Goal: Information Seeking & Learning: Find specific fact

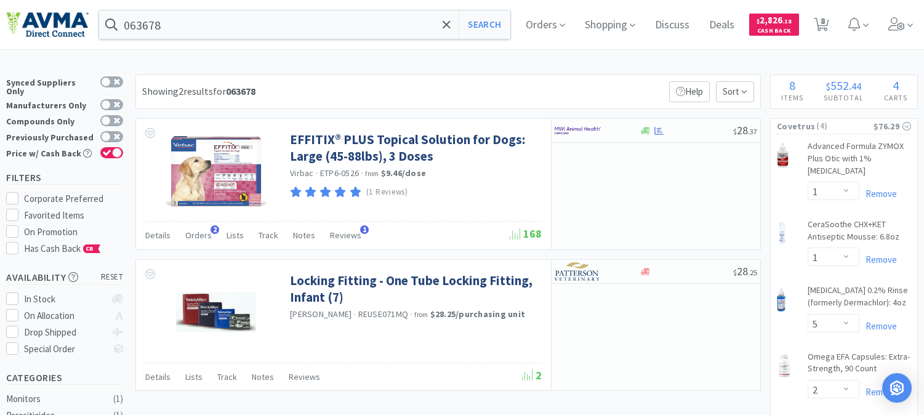
select select "1"
select select "5"
select select "2"
select select "1"
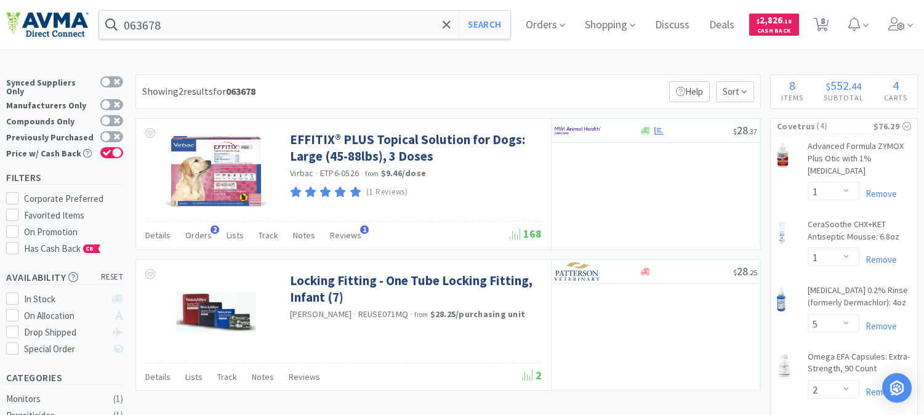
select select "1"
click at [226, 30] on input "063678" at bounding box center [304, 24] width 411 height 28
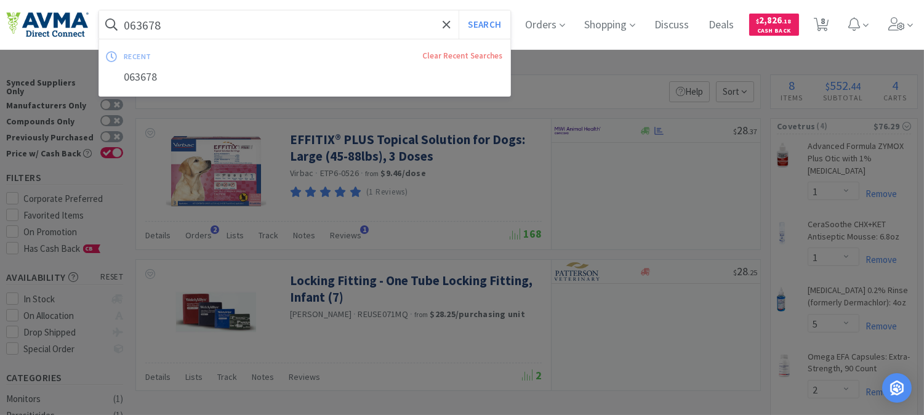
paste input "2261"
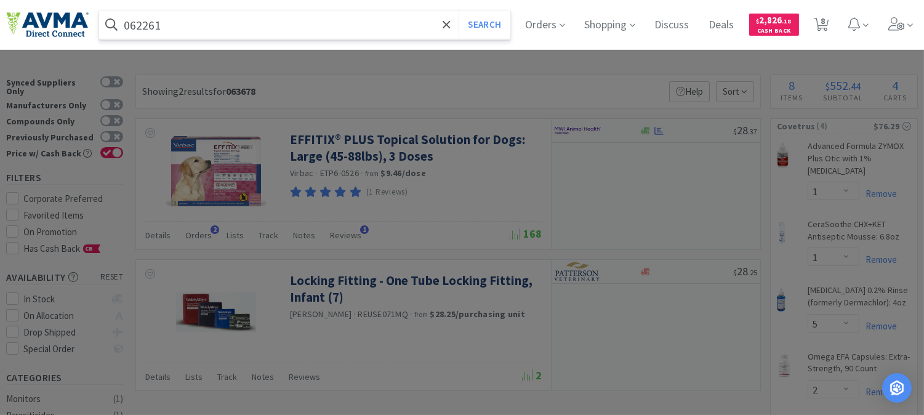
click at [458, 10] on button "Search" at bounding box center [483, 24] width 51 height 28
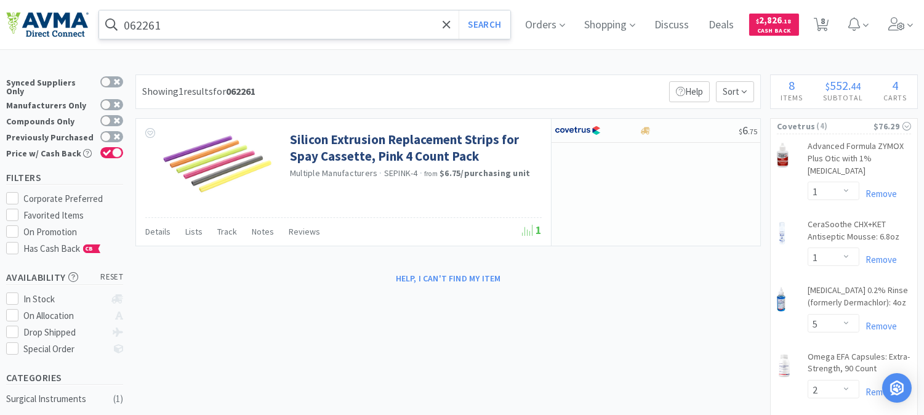
click at [186, 29] on input "062261" at bounding box center [304, 24] width 411 height 28
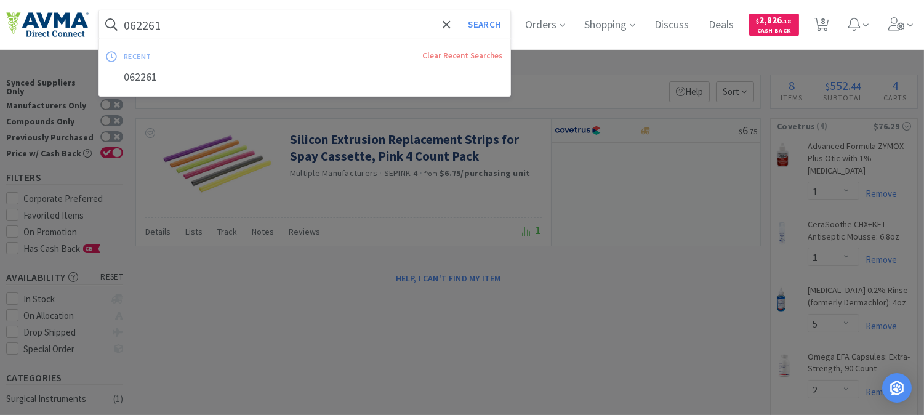
paste input "WormEze"
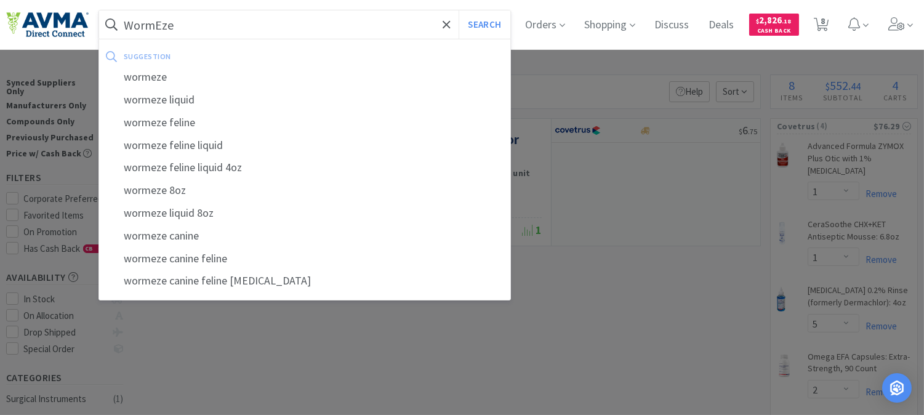
click at [458, 10] on button "Search" at bounding box center [483, 24] width 51 height 28
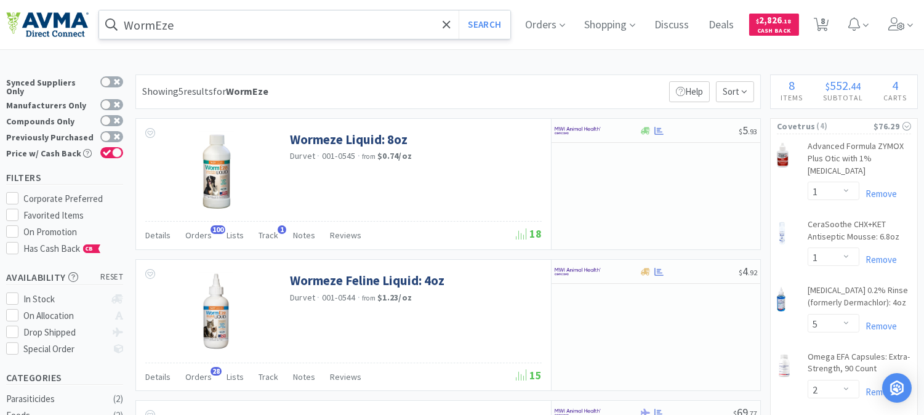
click at [201, 23] on input "WormEze" at bounding box center [304, 24] width 411 height 28
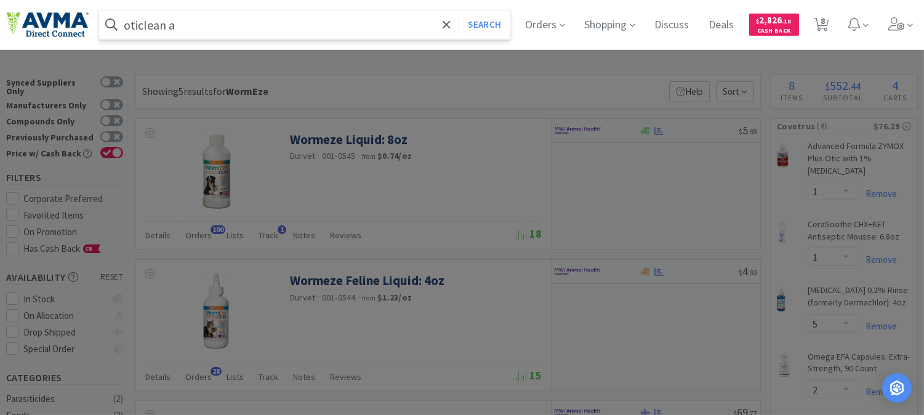
click at [458, 10] on button "Search" at bounding box center [483, 24] width 51 height 28
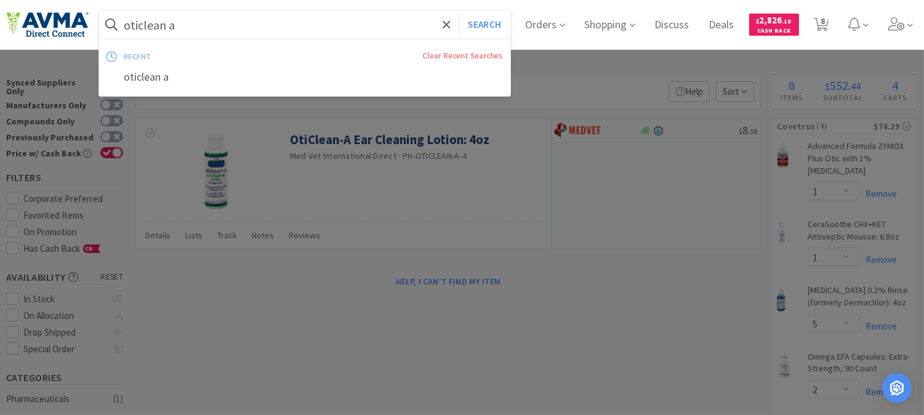
click at [231, 13] on input "oticlean a" at bounding box center [304, 24] width 411 height 28
paste input "028510"
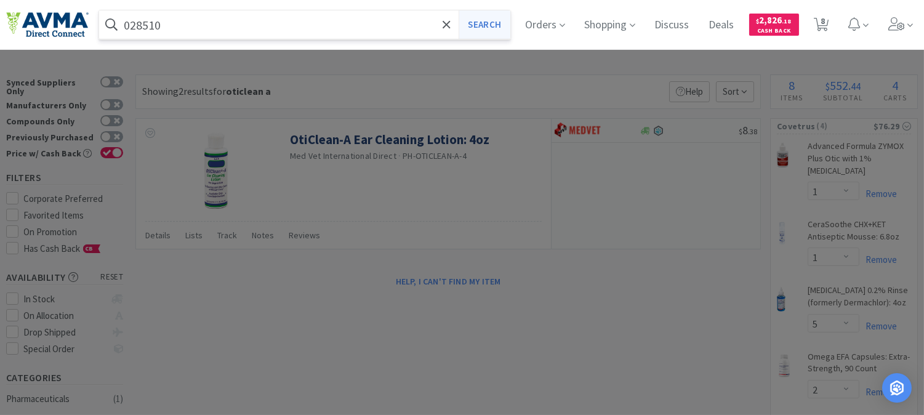
click at [477, 23] on button "Search" at bounding box center [483, 24] width 51 height 28
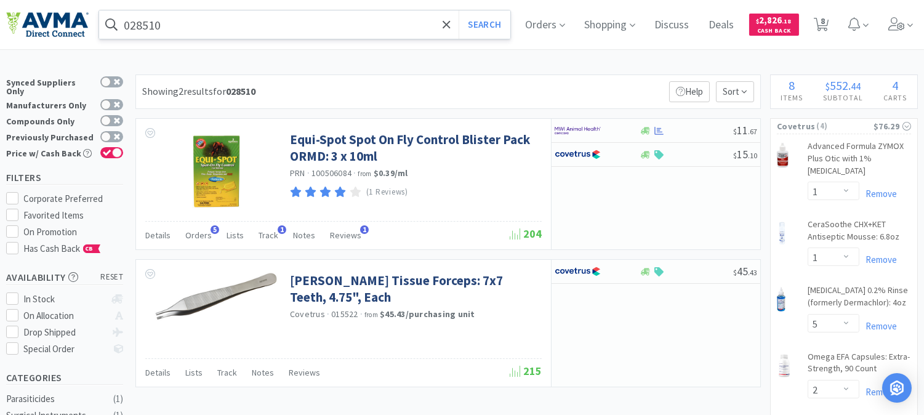
click at [182, 29] on input "028510" at bounding box center [304, 24] width 411 height 28
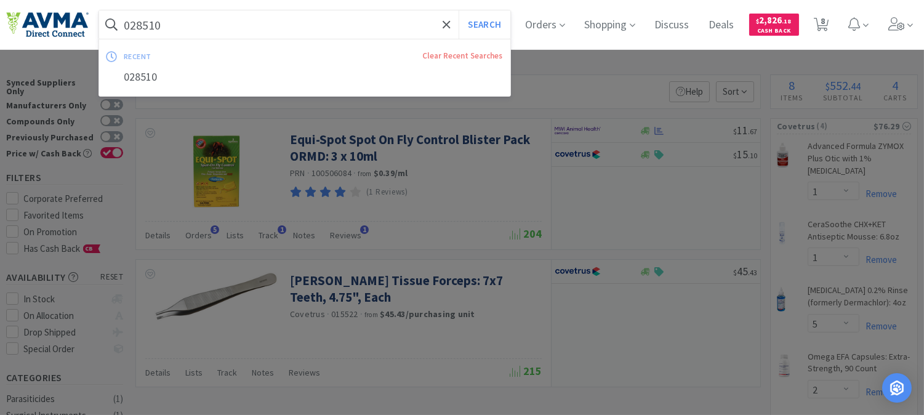
paste input "10502"
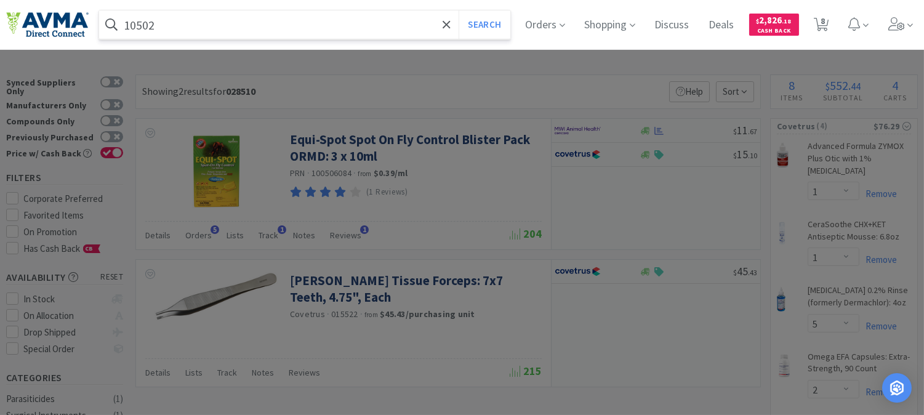
click at [458, 10] on button "Search" at bounding box center [483, 24] width 51 height 28
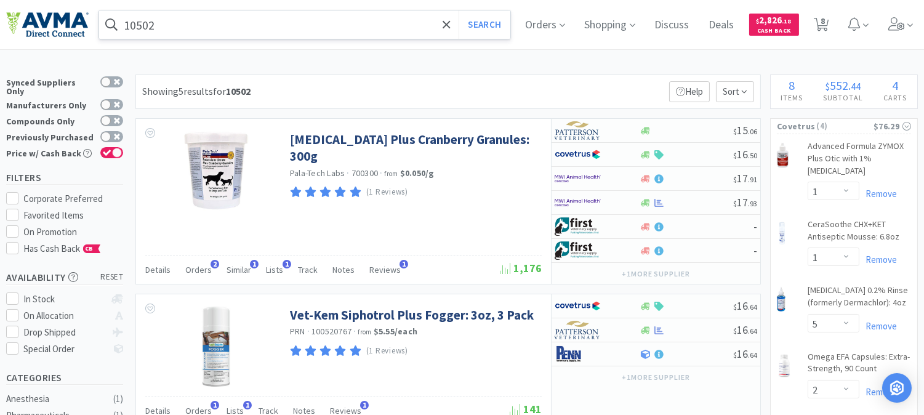
click at [181, 17] on input "10502" at bounding box center [304, 24] width 411 height 28
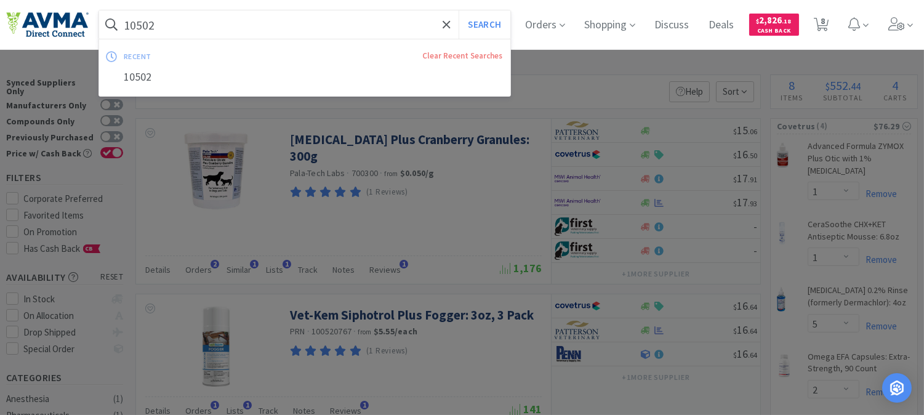
click at [245, 17] on input "10502" at bounding box center [304, 24] width 411 height 28
drag, startPoint x: 233, startPoint y: 21, endPoint x: 94, endPoint y: 17, distance: 138.5
click at [94, 17] on div "10502 Search recent Clear Recent Searches 10502 Orders Shopping Discuss Discuss…" at bounding box center [461, 24] width 911 height 49
paste input "VET K-CIT-V Plus Cranberry [MEDICAL_DATA] Granules, 300 gm"
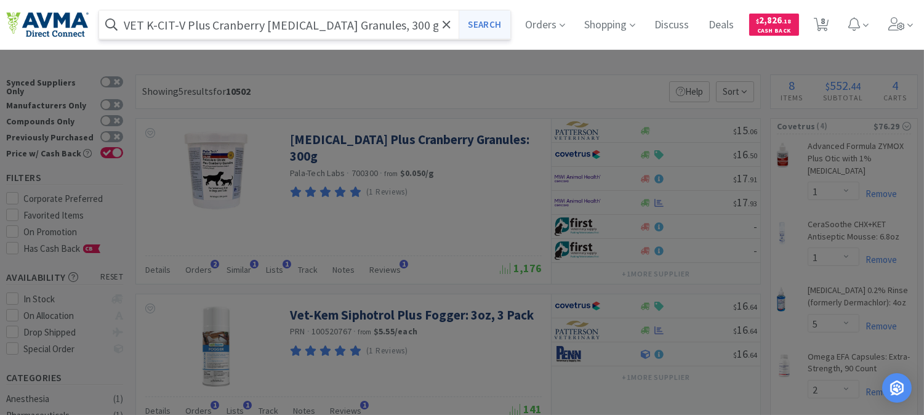
click at [497, 23] on button "Search" at bounding box center [483, 24] width 51 height 28
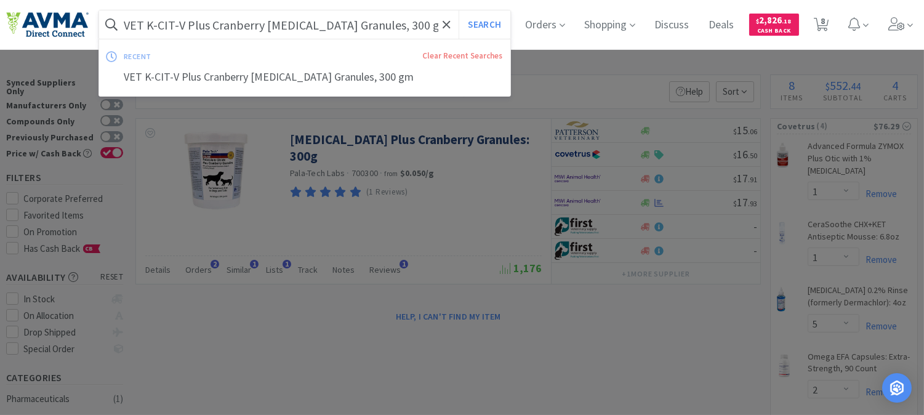
click at [238, 26] on input "VET K-CIT-V Plus Cranberry [MEDICAL_DATA] Granules, 300 gm" at bounding box center [304, 24] width 411 height 28
paste input "061031"
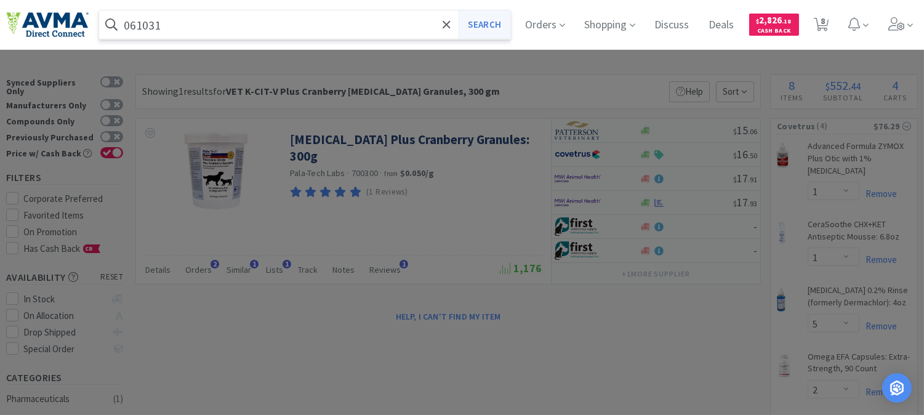
click at [496, 23] on button "Search" at bounding box center [483, 24] width 51 height 28
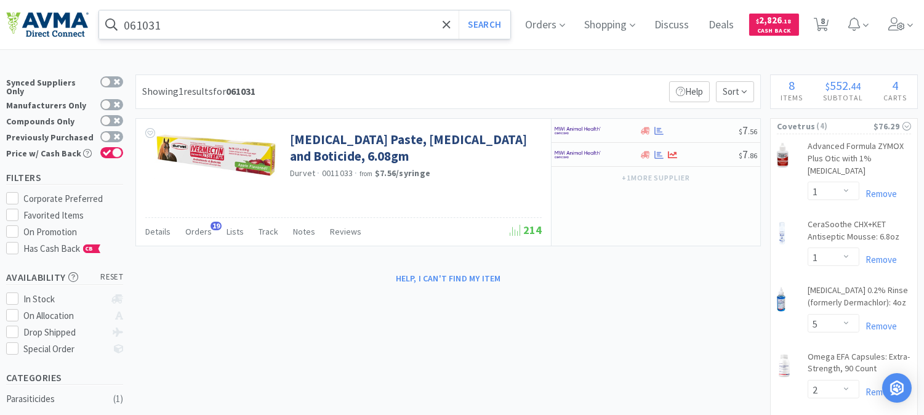
click at [220, 29] on input "061031" at bounding box center [304, 24] width 411 height 28
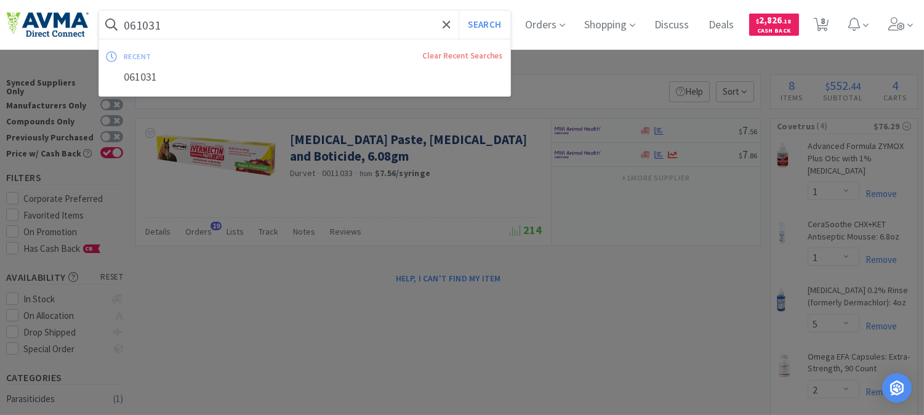
paste input "50846"
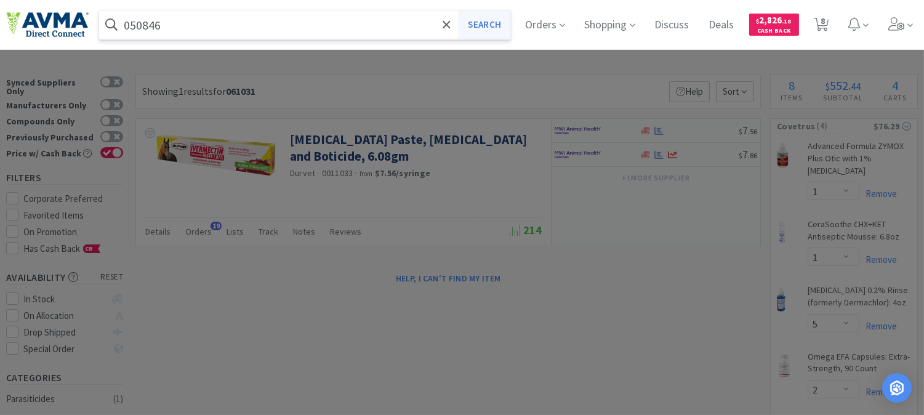
click at [480, 25] on button "Search" at bounding box center [483, 24] width 51 height 28
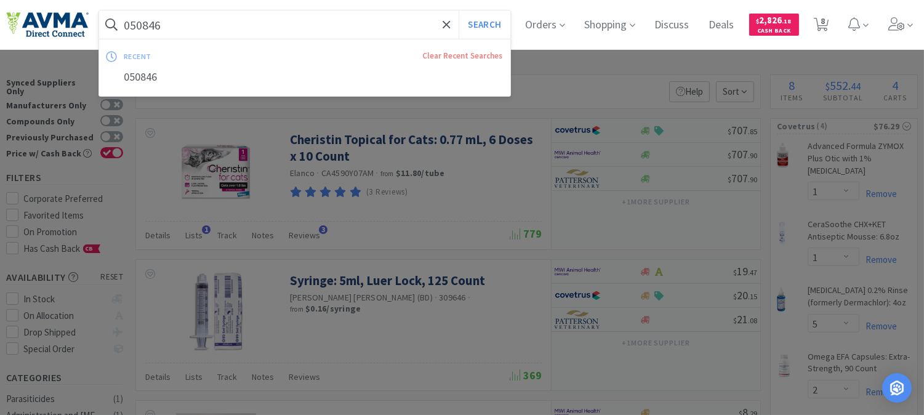
click at [234, 31] on input "050846" at bounding box center [304, 24] width 411 height 28
click at [497, 28] on button "Search" at bounding box center [483, 24] width 51 height 28
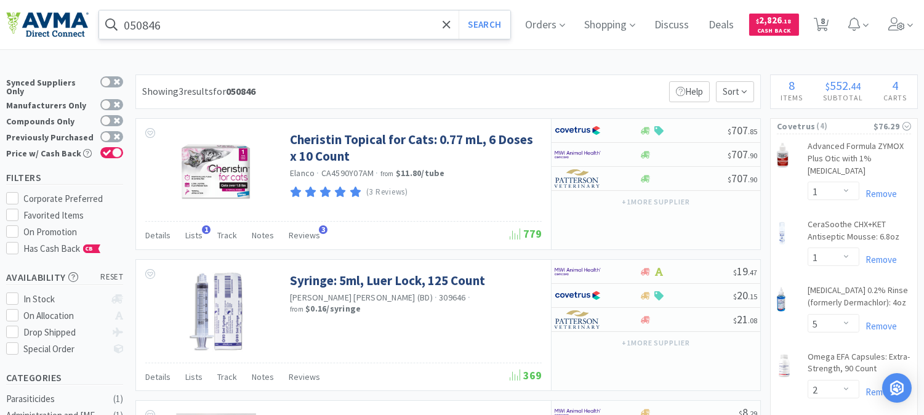
click at [171, 19] on input "050846" at bounding box center [304, 24] width 411 height 28
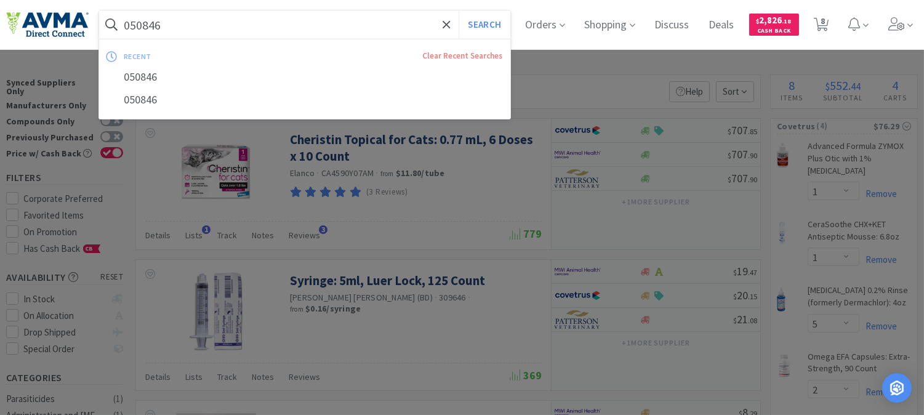
paste input "86336820"
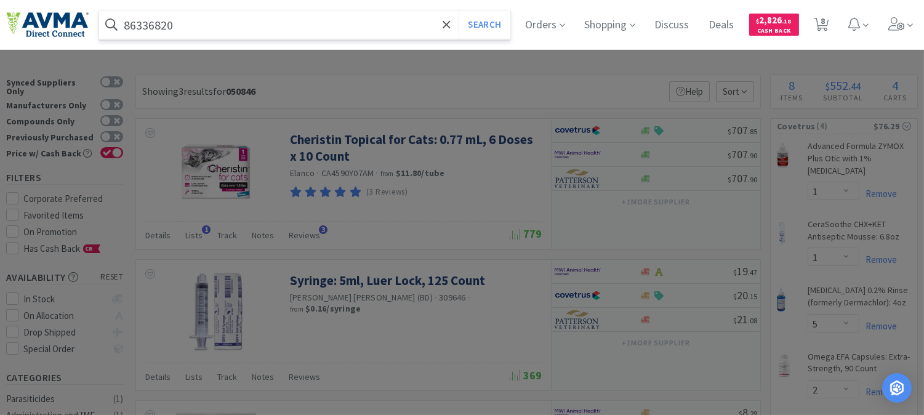
click at [458, 10] on button "Search" at bounding box center [483, 24] width 51 height 28
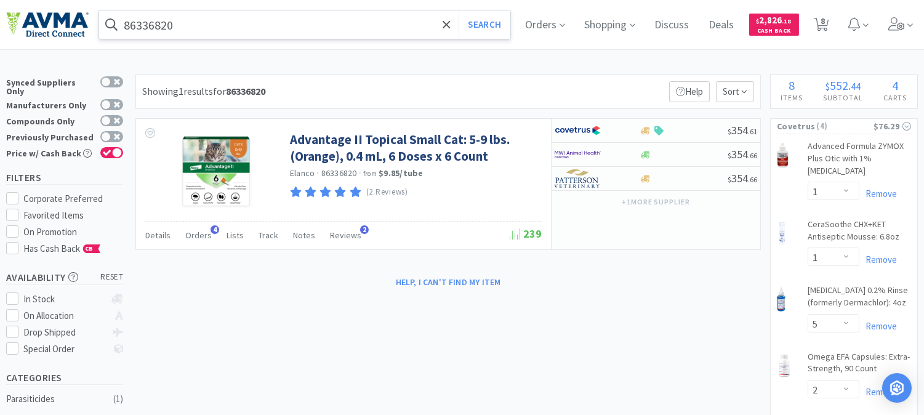
click at [180, 14] on input "86336820" at bounding box center [304, 24] width 411 height 28
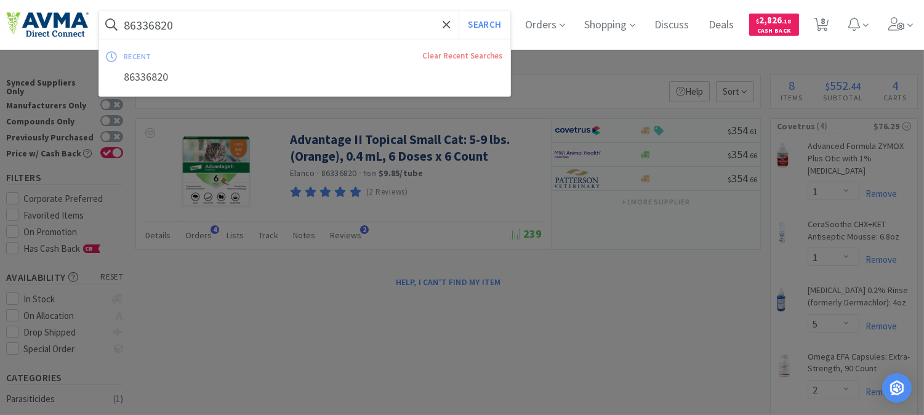
paste input "002029"
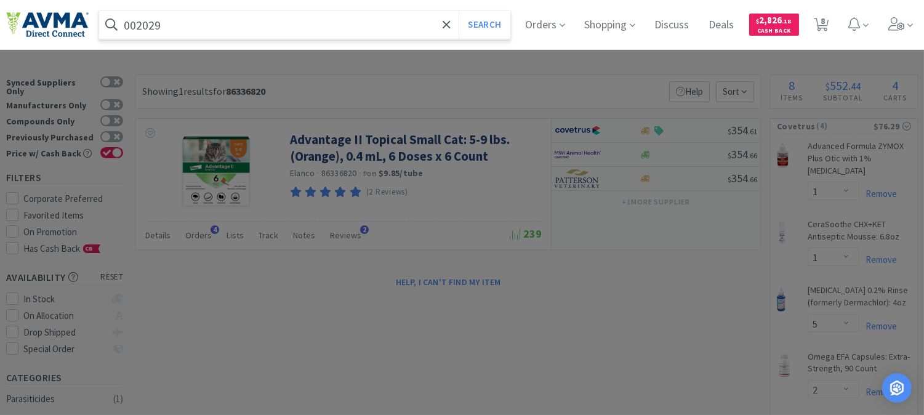
type input "002029"
click at [458, 10] on button "Search" at bounding box center [483, 24] width 51 height 28
